Goal: Task Accomplishment & Management: Manage account settings

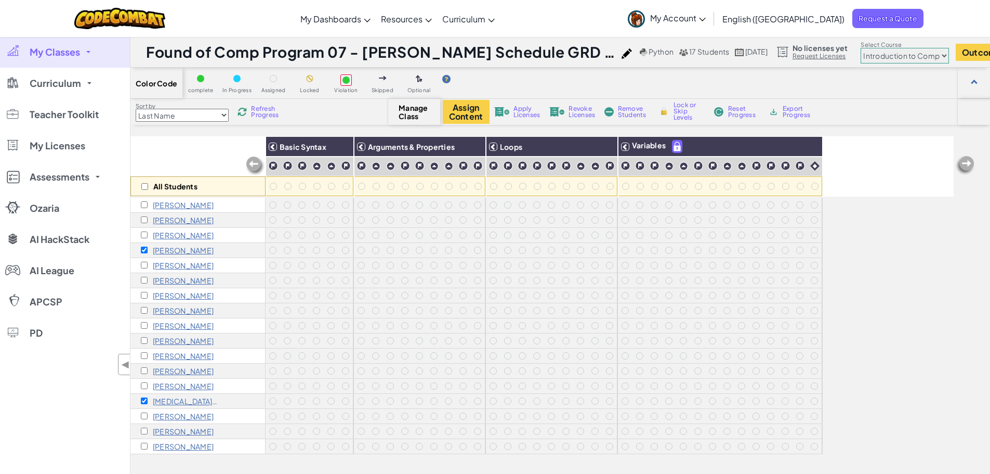
select select "560f1a9f22961295f9427742"
click at [399, 38] on link "CodeCombat Teacher Dashboard" at bounding box center [373, 44] width 155 height 16
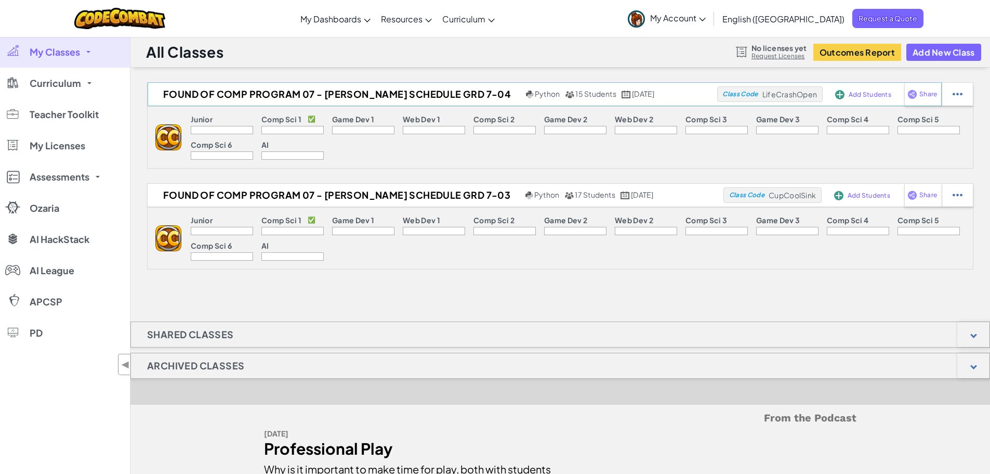
click at [845, 96] on div "Add Students" at bounding box center [861, 94] width 56 height 24
click at [854, 94] on span "Add Students" at bounding box center [870, 94] width 43 height 6
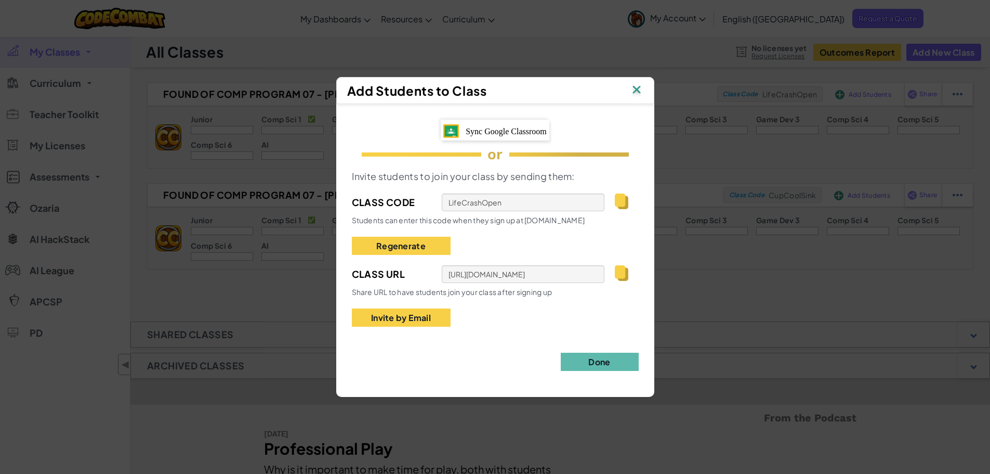
click at [494, 127] on span "Sync Google Classroom" at bounding box center [506, 131] width 81 height 9
